Goal: Information Seeking & Learning: Learn about a topic

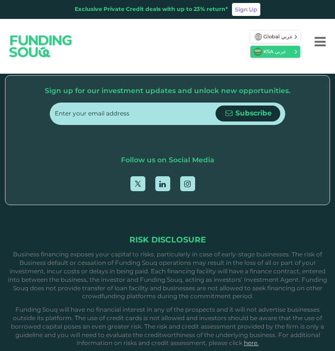
scroll to position [2349, 0]
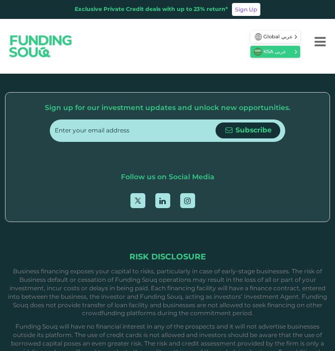
click at [177, 219] on span "Dar Al Sharia" at bounding box center [190, 222] width 48 height 7
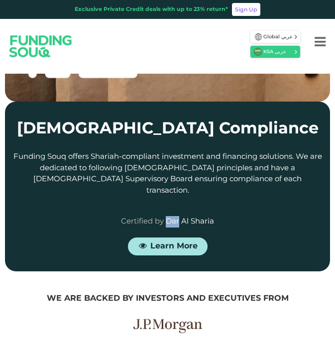
click at [177, 219] on span "Dar Al Sharia" at bounding box center [190, 222] width 48 height 7
click at [176, 219] on span "Dar Al Sharia" at bounding box center [190, 222] width 48 height 7
drag, startPoint x: 165, startPoint y: 195, endPoint x: 222, endPoint y: 197, distance: 57.4
click at [224, 217] on div "Certified by [PERSON_NAME]" at bounding box center [167, 222] width 311 height 11
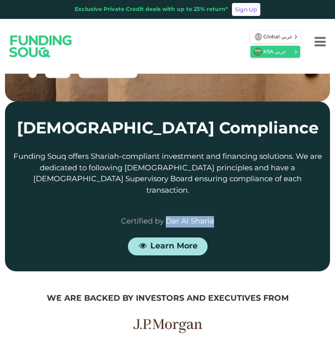
copy span "Dar Al Sharia"
